Goal: Find specific page/section: Find specific page/section

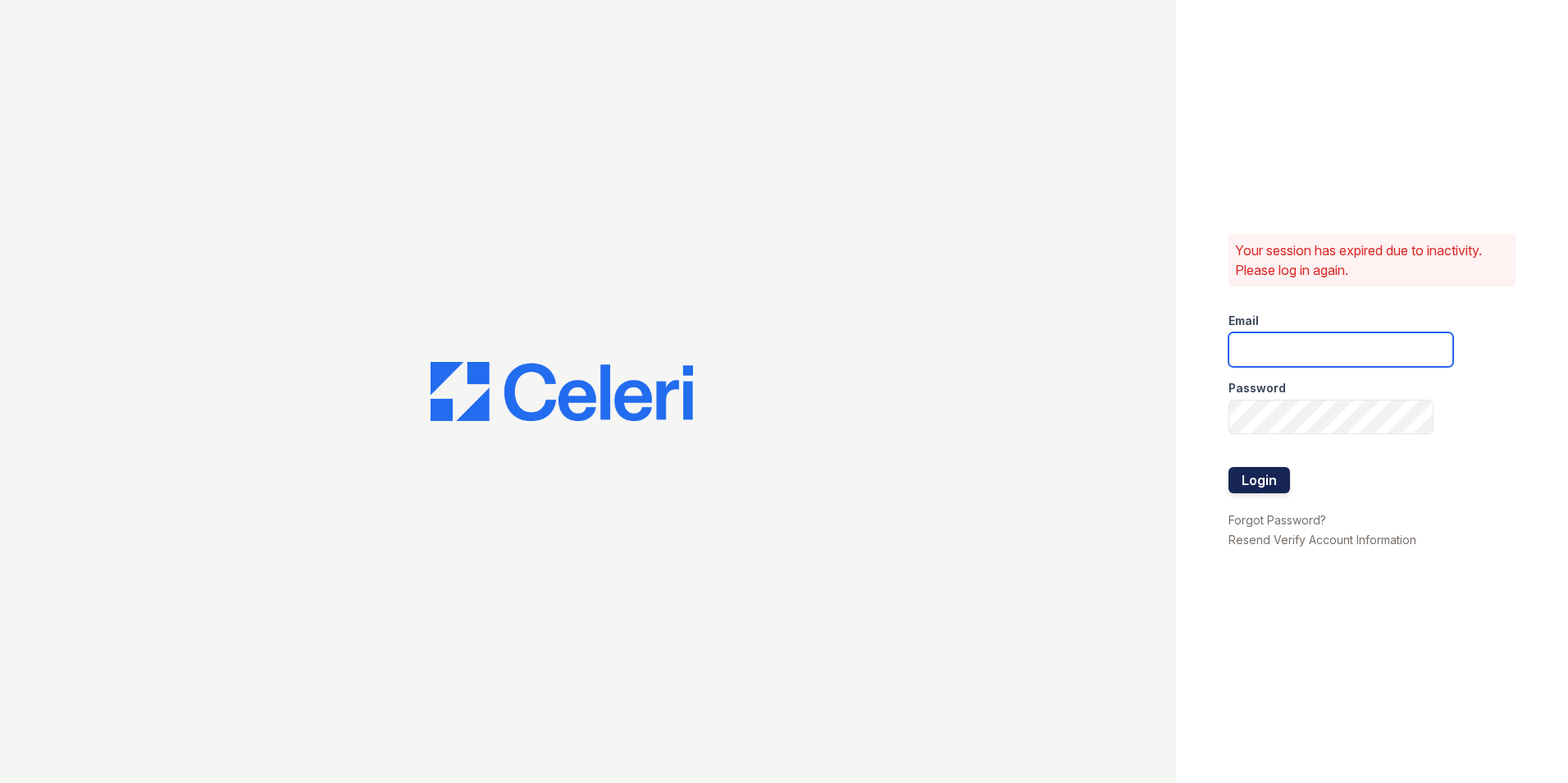
type input "paula@redwood-property.com"
click at [1252, 483] on button "Login" at bounding box center [1259, 480] width 62 height 27
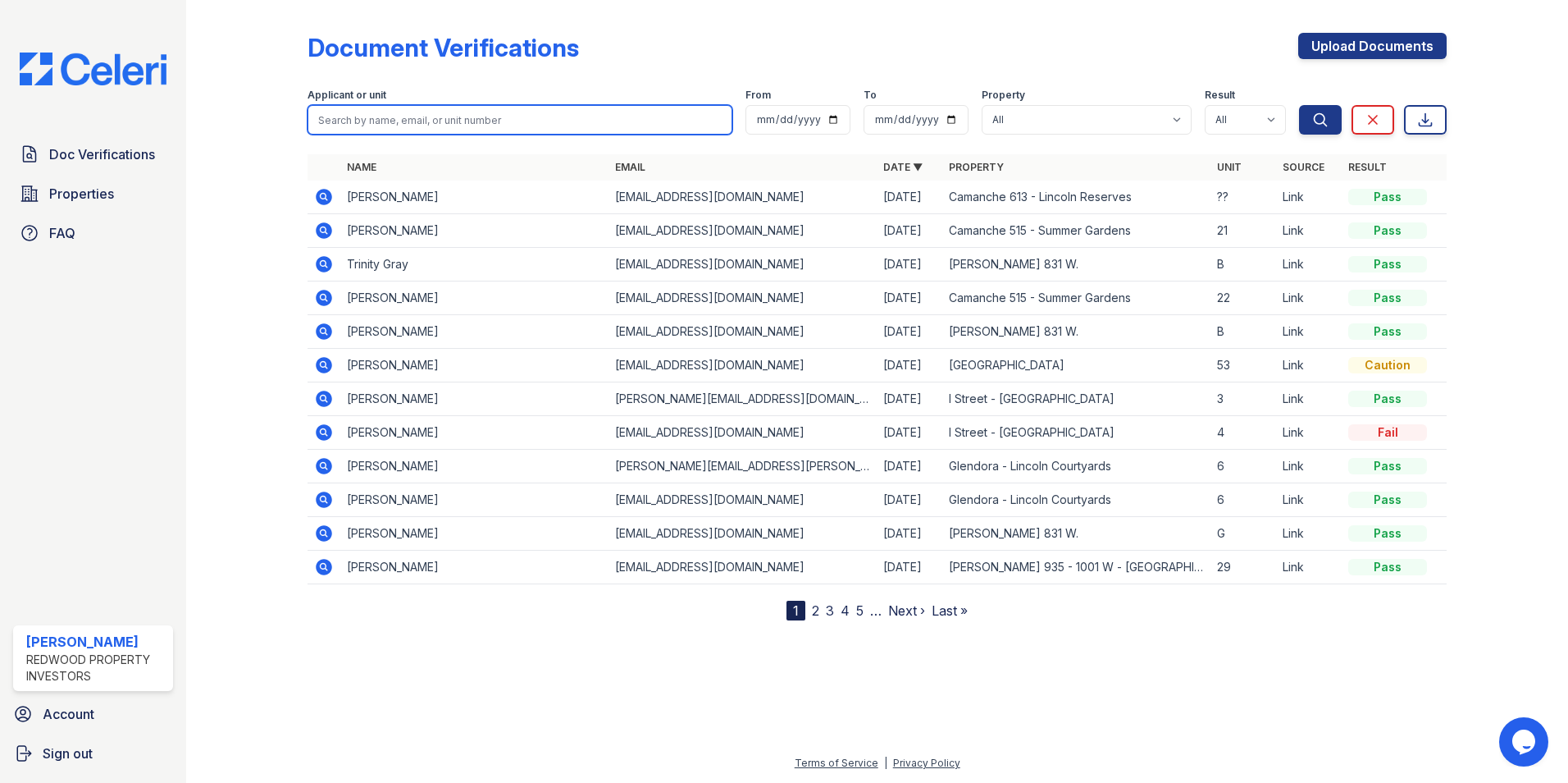
click at [347, 122] on input "search" at bounding box center [520, 120] width 425 height 30
type input "[PERSON_NAME]"
click at [1299, 105] on button "Search" at bounding box center [1319, 120] width 42 height 30
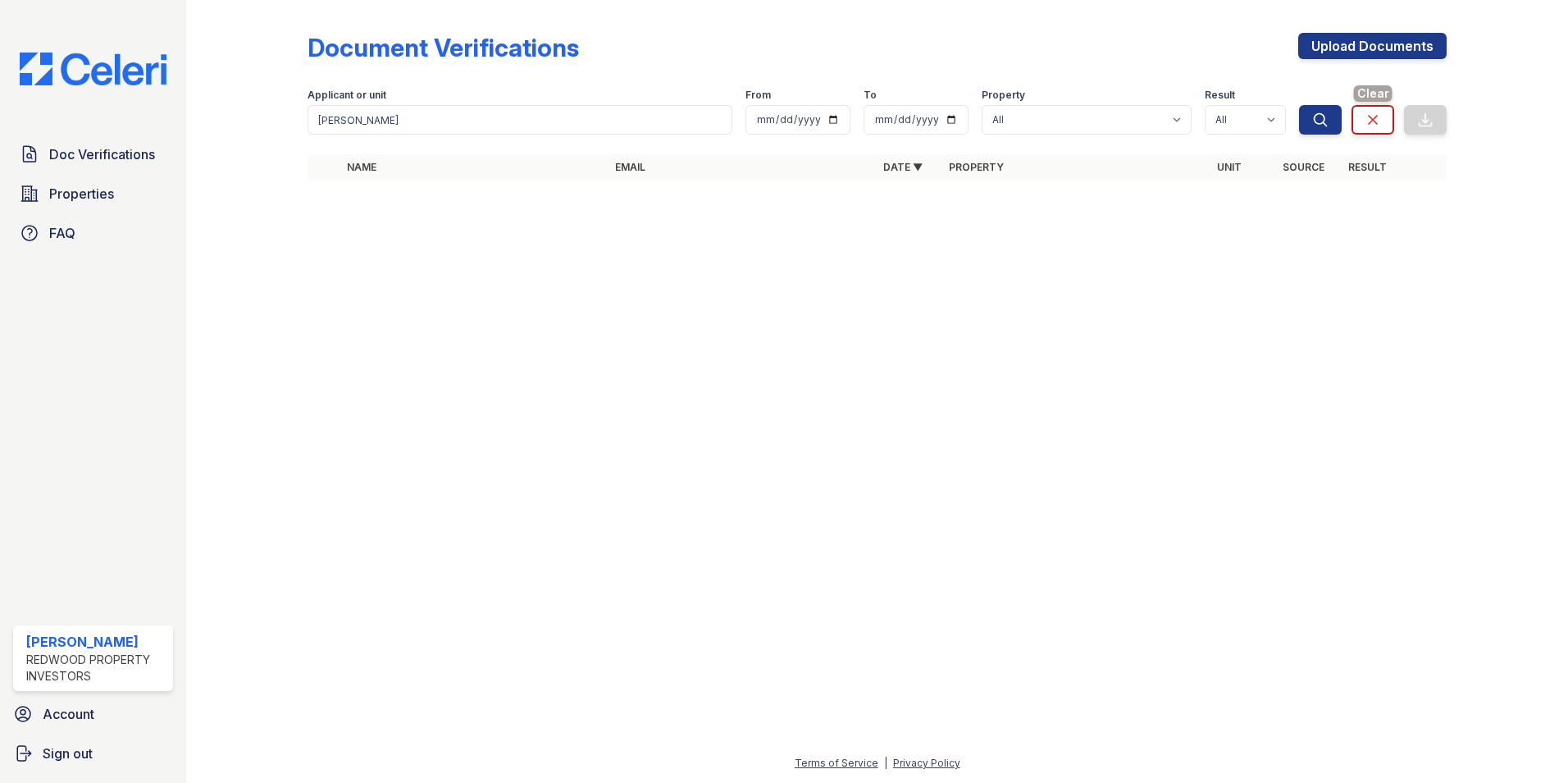
click at [1370, 117] on icon at bounding box center [1372, 120] width 8 height 8
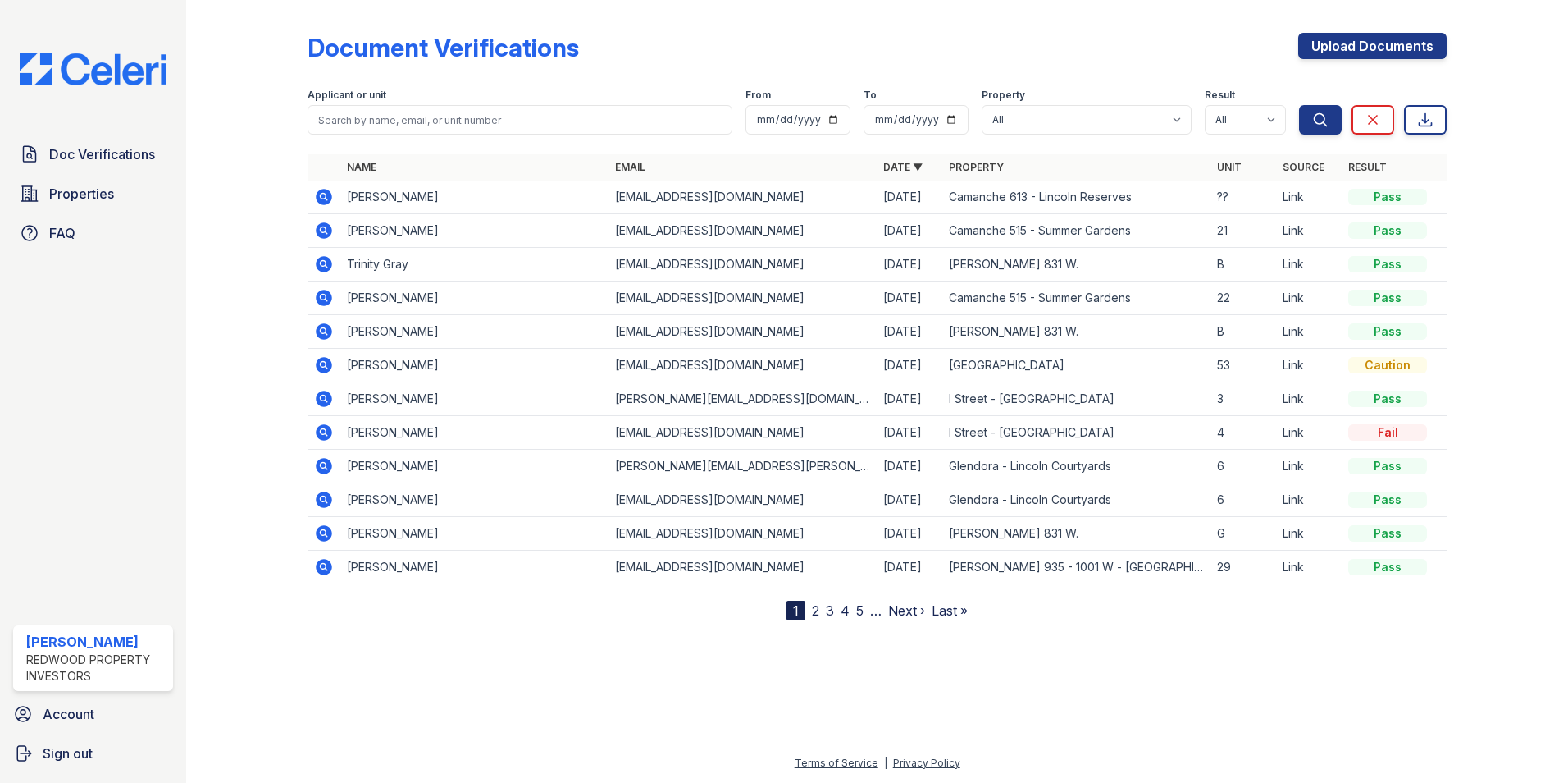
click at [803, 608] on div "1" at bounding box center [795, 611] width 19 height 20
click at [817, 612] on link "2" at bounding box center [816, 610] width 8 height 17
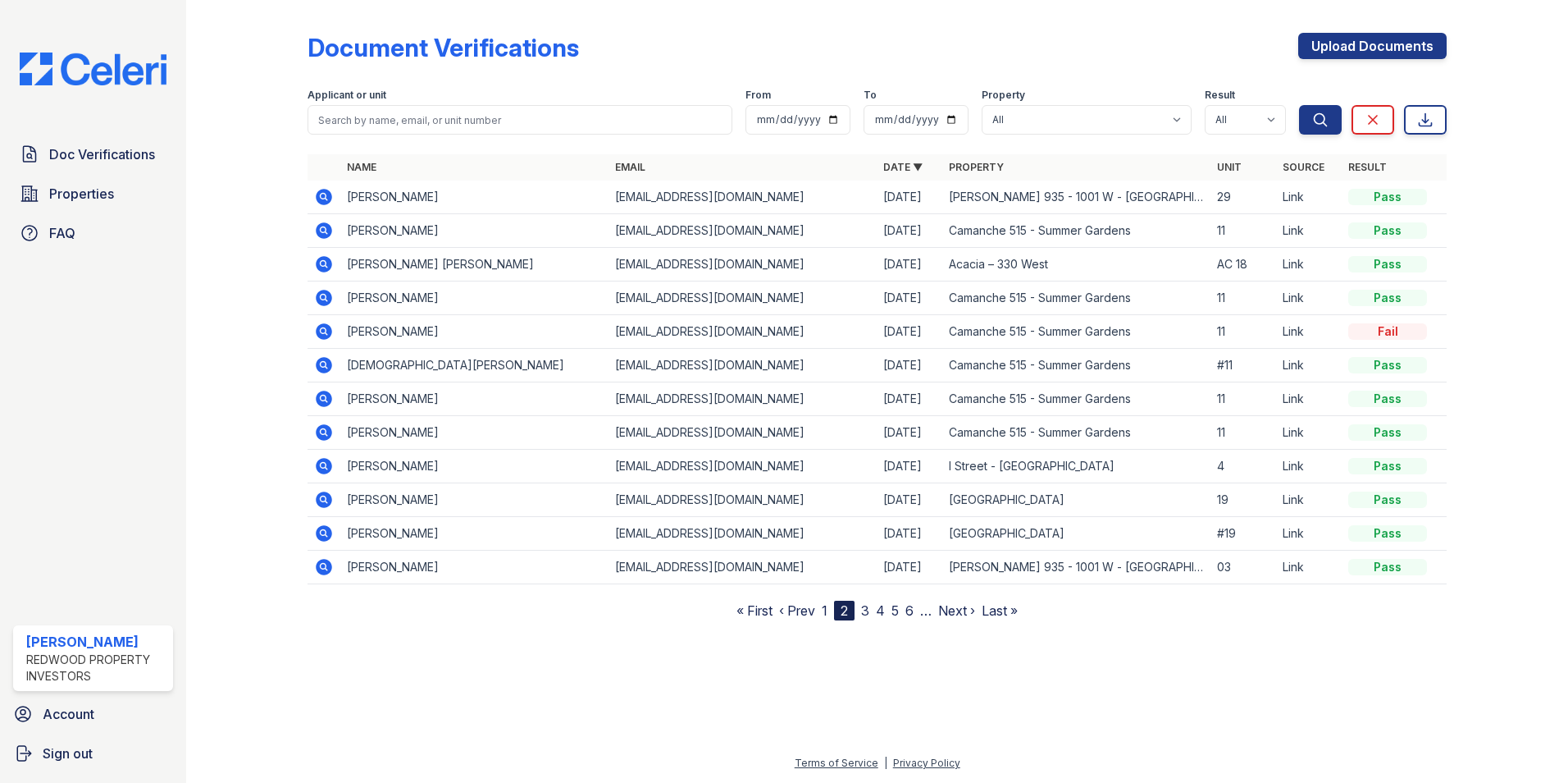
click at [825, 612] on link "1" at bounding box center [825, 610] width 6 height 17
